Goal: Task Accomplishment & Management: Manage account settings

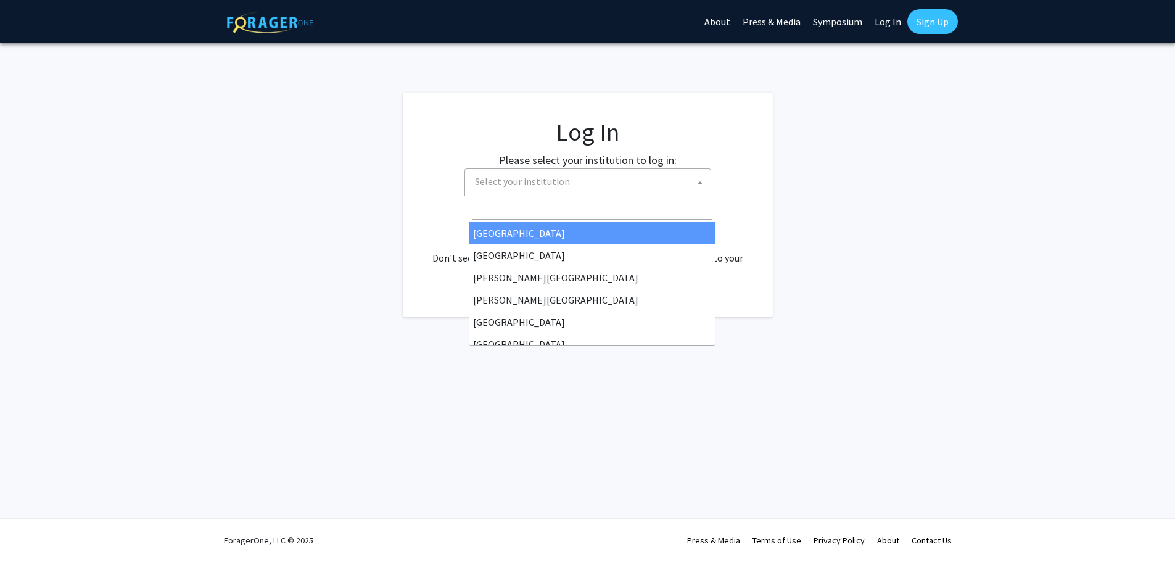
click at [603, 186] on span "Select your institution" at bounding box center [590, 181] width 241 height 25
select select "34"
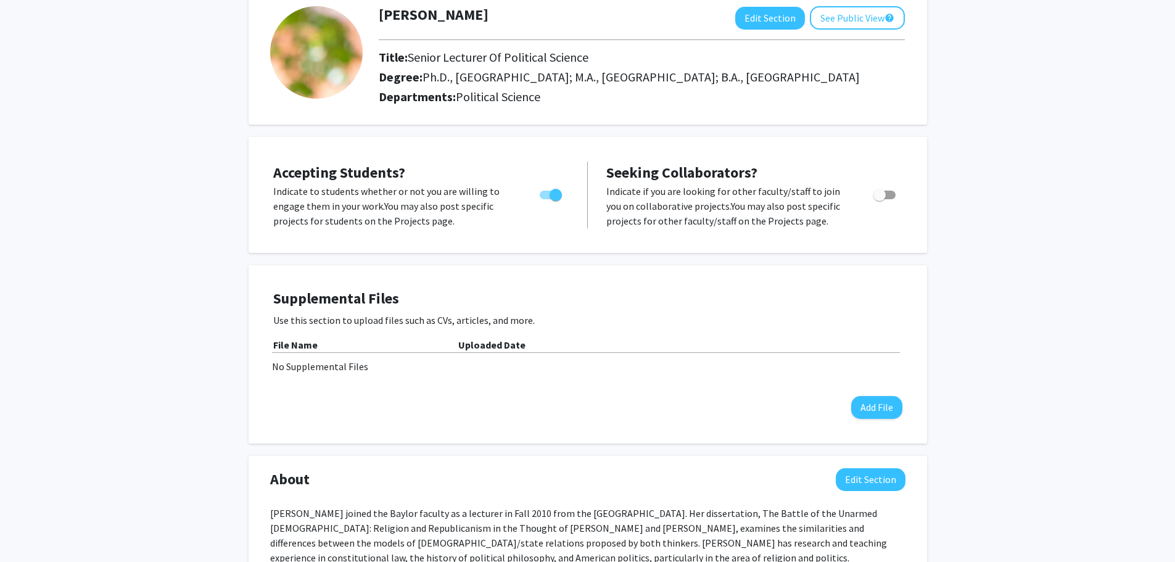
scroll to position [185, 0]
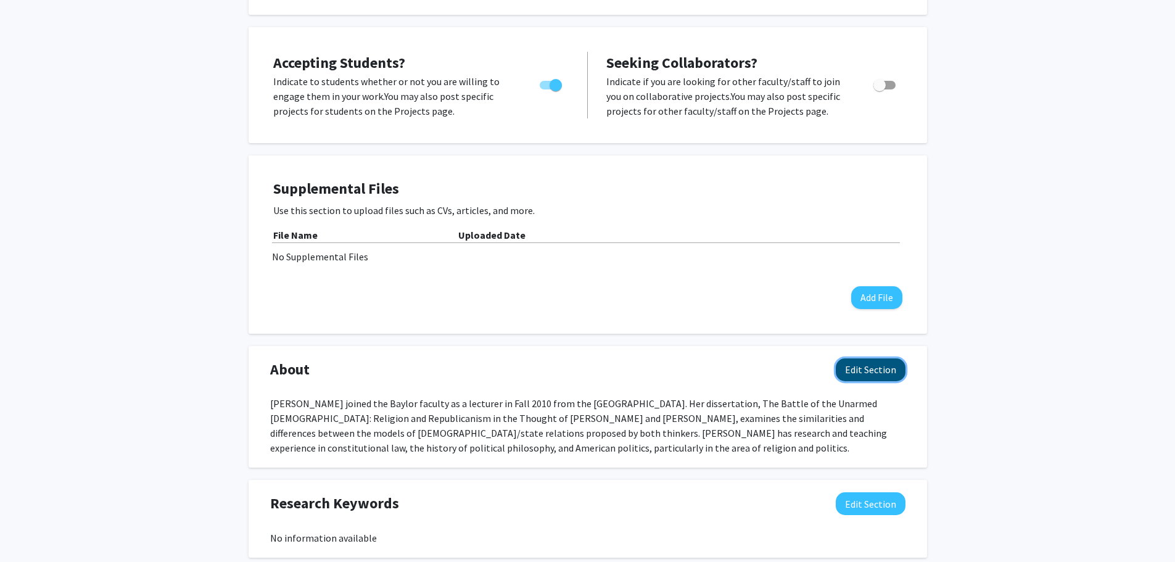
click at [859, 381] on button "Edit Section" at bounding box center [871, 369] width 70 height 23
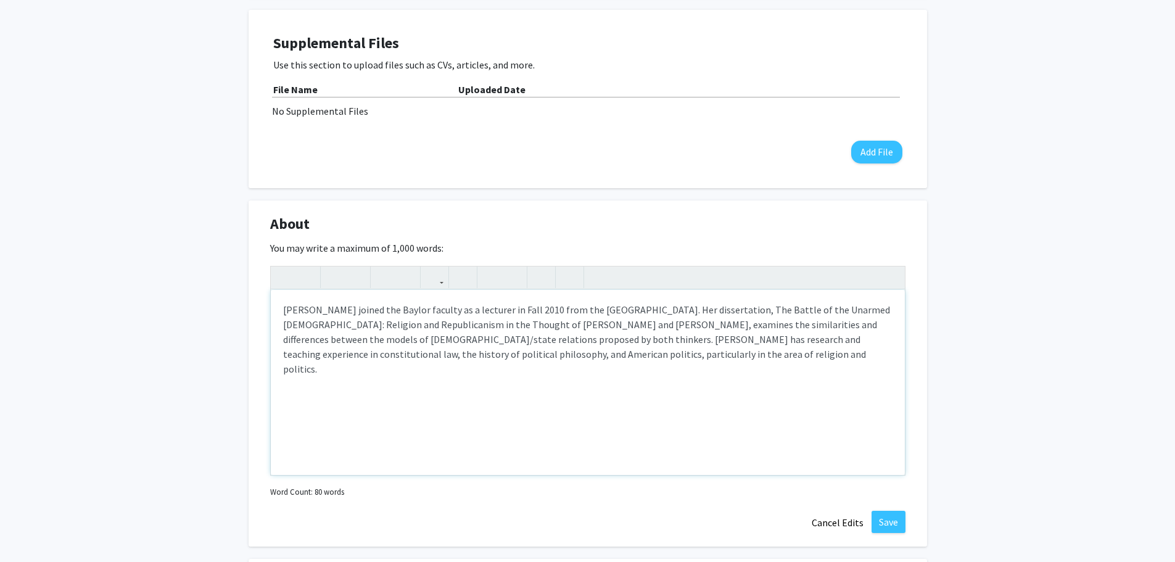
scroll to position [370, 0]
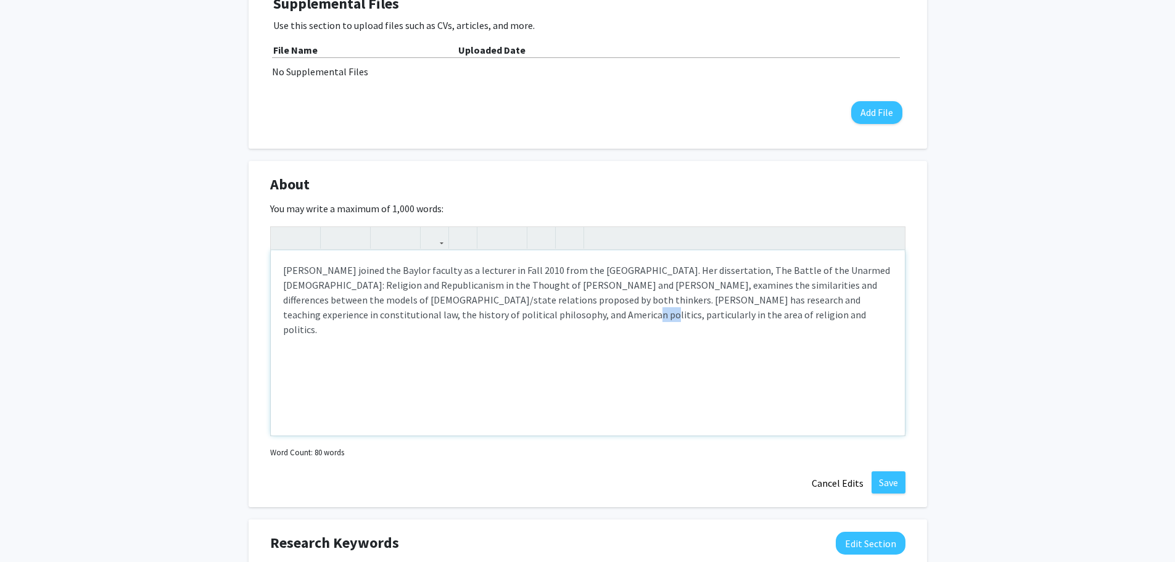
drag, startPoint x: 505, startPoint y: 330, endPoint x: 521, endPoint y: 329, distance: 16.7
click at [521, 329] on div "[PERSON_NAME] joined the Baylor faculty as a lecturer in Fall 2010 from the [GE…" at bounding box center [588, 343] width 634 height 185
click at [500, 332] on div "[PERSON_NAME] joined the Baylor faculty as a lecturer in Fall 2010 from the [GE…" at bounding box center [588, 343] width 634 height 185
type textarea "[PERSON_NAME] joined the Baylor faculty as a lecturer in Fall 2010 from the [GE…"
click at [884, 494] on button "Save" at bounding box center [889, 482] width 34 height 22
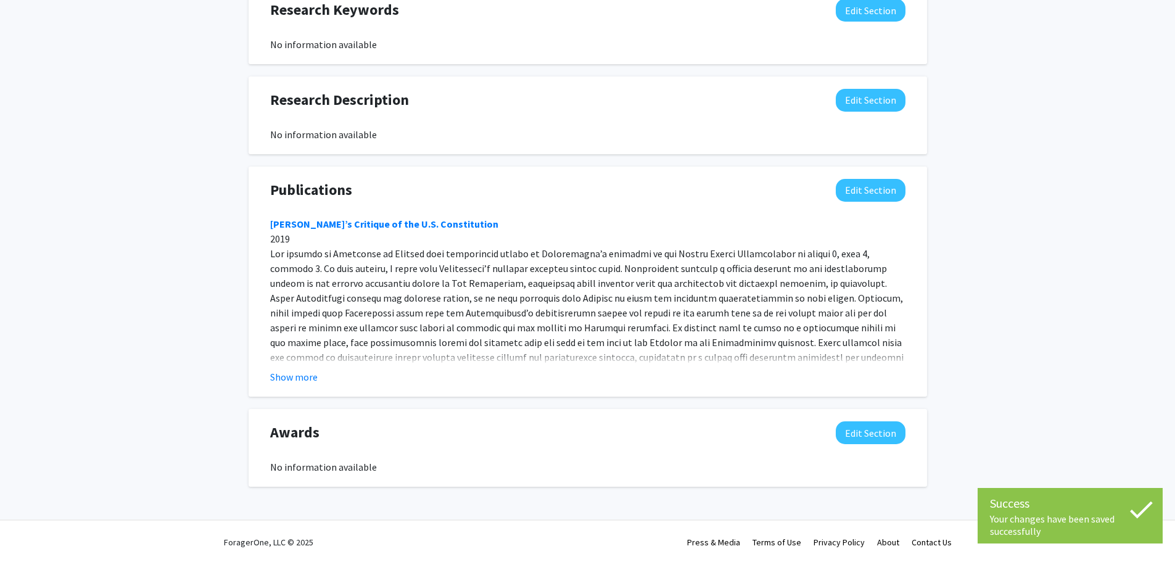
scroll to position [695, 0]
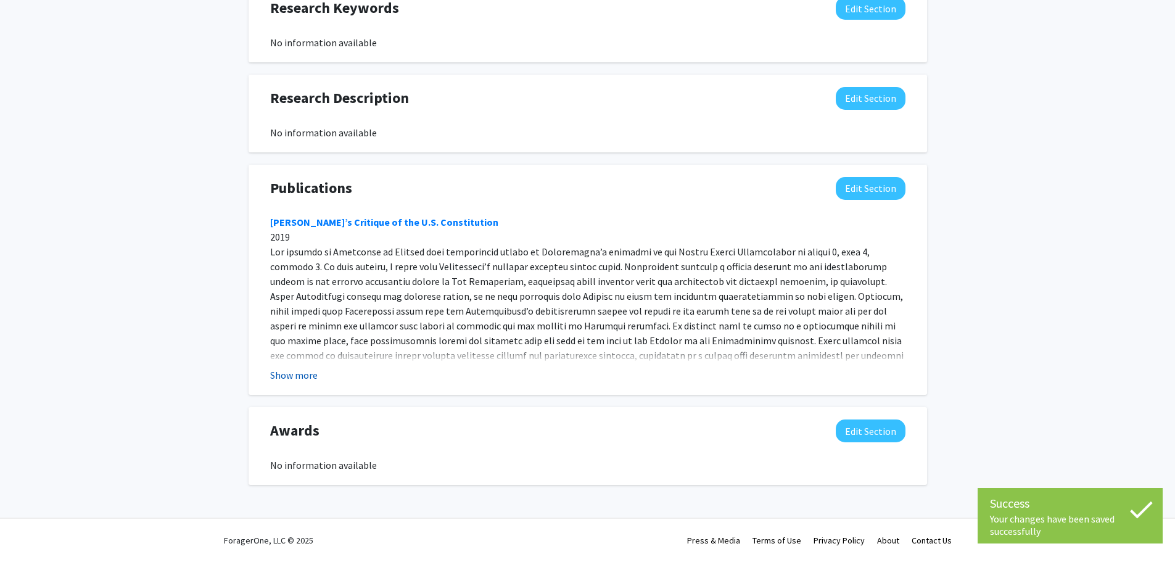
click at [287, 373] on button "Show more" at bounding box center [294, 375] width 48 height 15
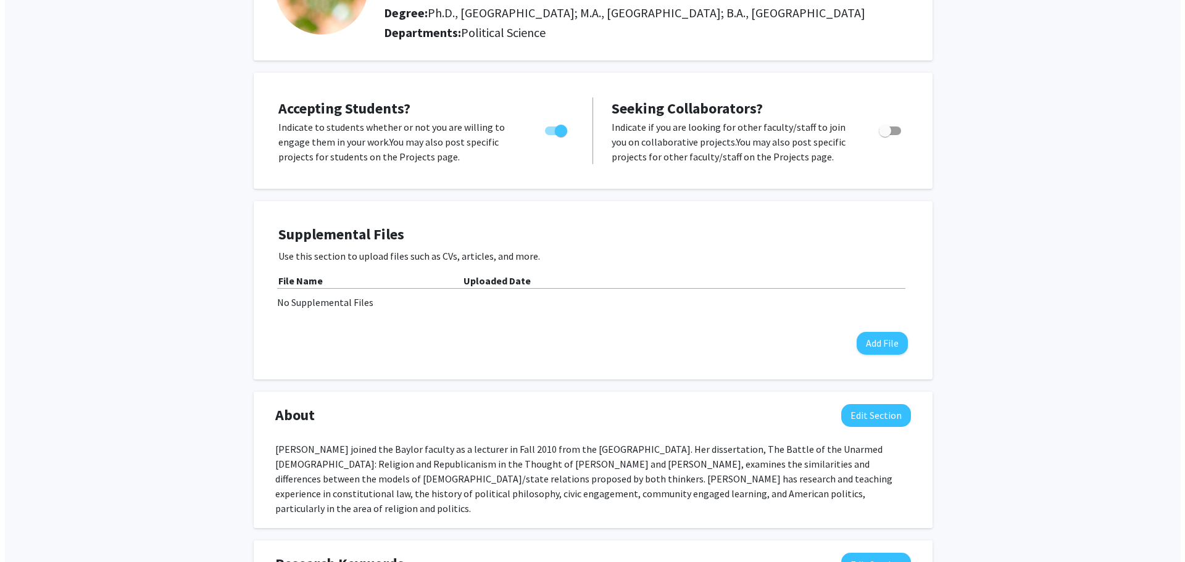
scroll to position [0, 0]
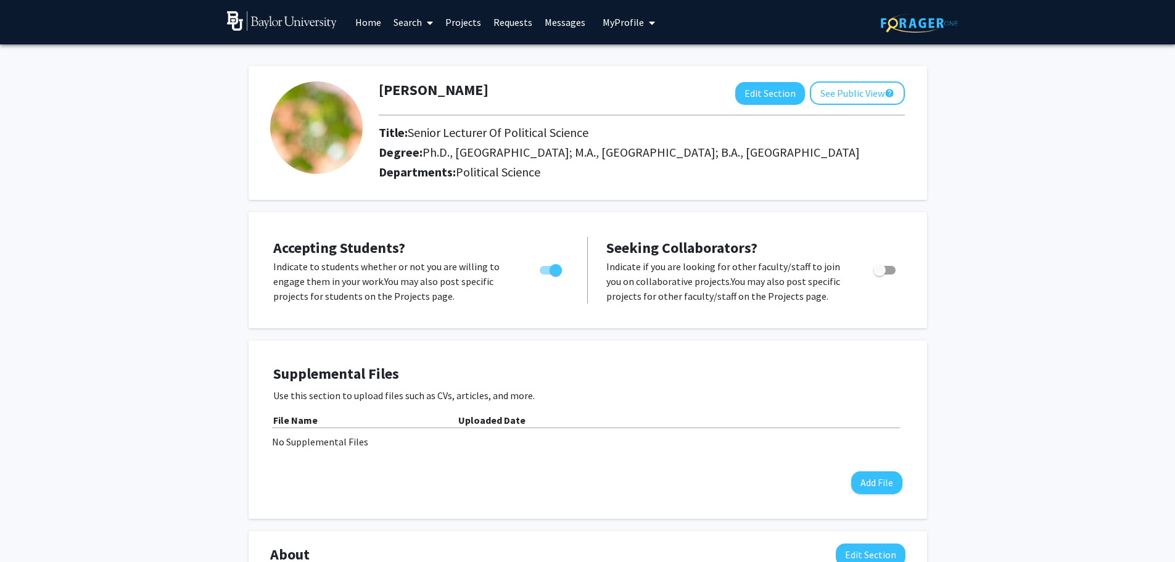
click at [472, 23] on link "Projects" at bounding box center [463, 22] width 48 height 43
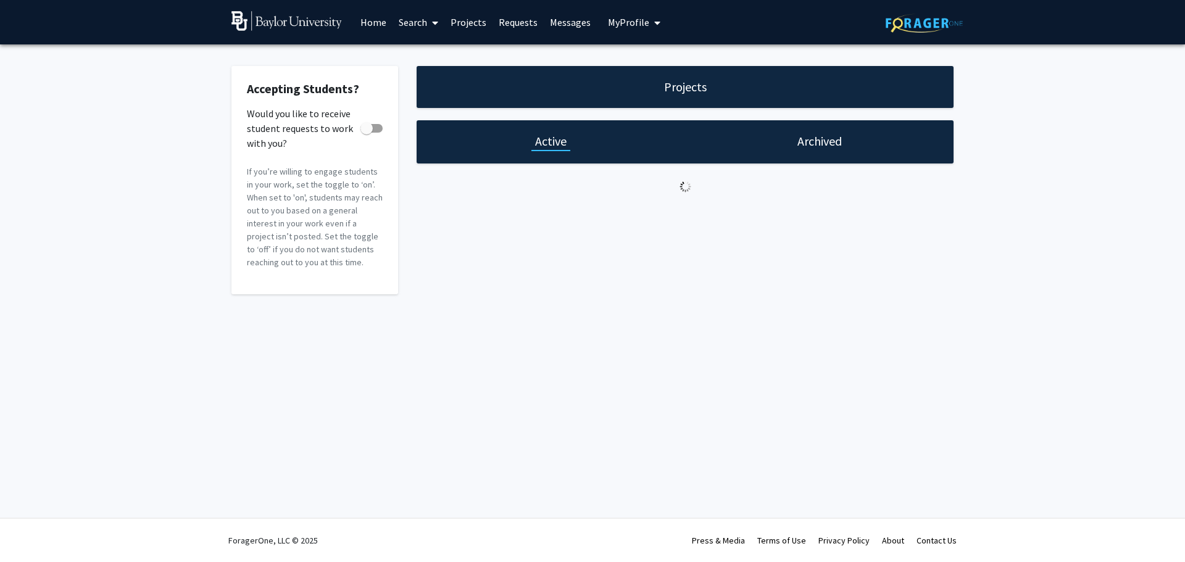
checkbox input "true"
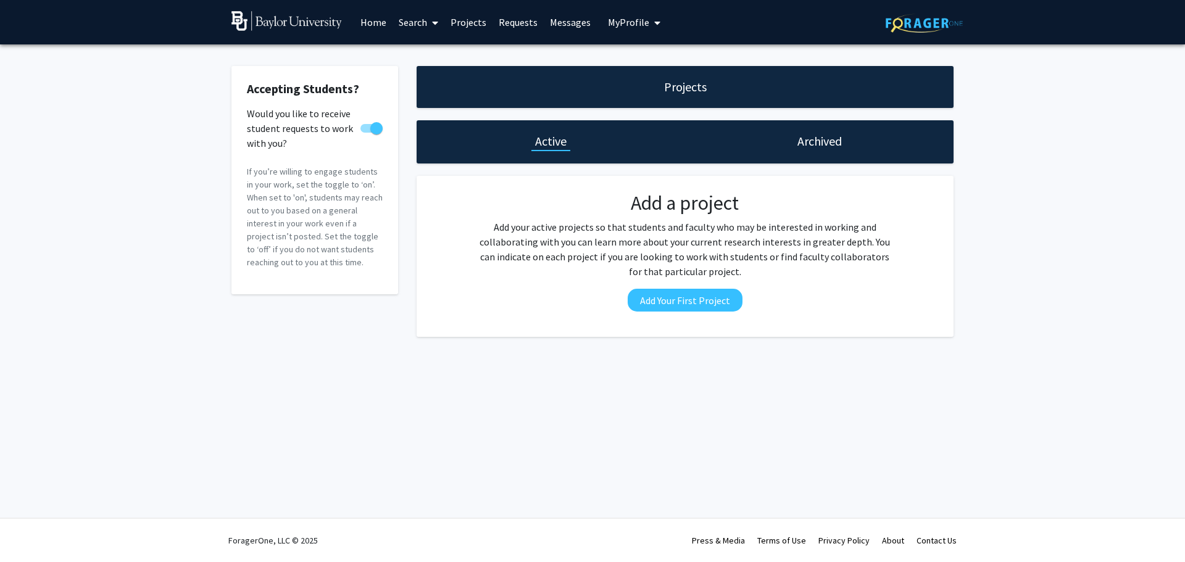
click at [837, 138] on h1 "Archived" at bounding box center [819, 141] width 44 height 17
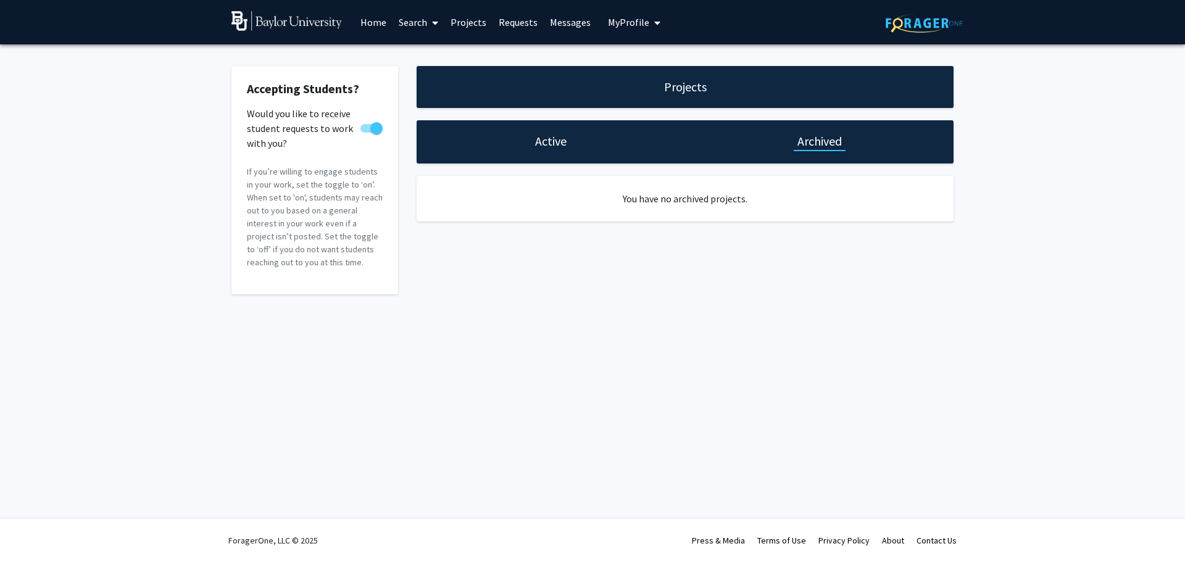
click at [528, 146] on div "Active" at bounding box center [550, 141] width 268 height 43
click at [539, 141] on h1 "Active" at bounding box center [550, 141] width 31 height 17
